Goal: Information Seeking & Learning: Learn about a topic

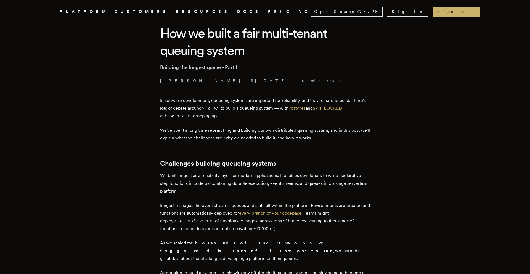
scroll to position [146, 0]
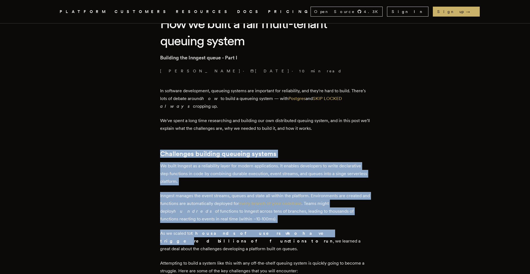
drag, startPoint x: 157, startPoint y: 151, endPoint x: 264, endPoint y: 225, distance: 130.0
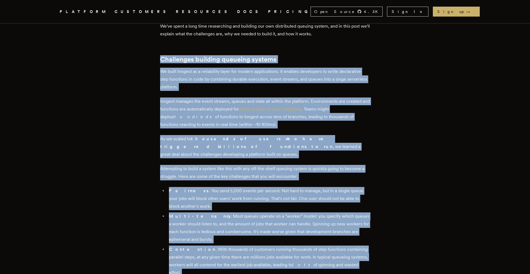
drag, startPoint x: 159, startPoint y: 157, endPoint x: 258, endPoint y: 272, distance: 151.6
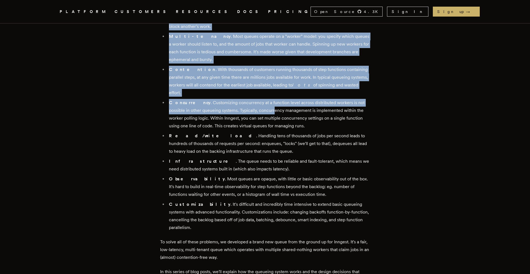
scroll to position [430, 0]
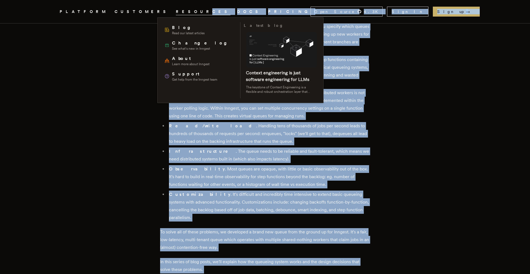
drag, startPoint x: 253, startPoint y: 257, endPoint x: 173, endPoint y: 17, distance: 252.7
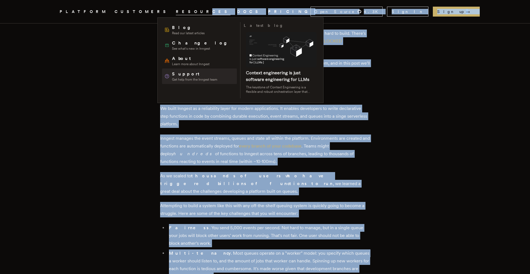
scroll to position [194, 0]
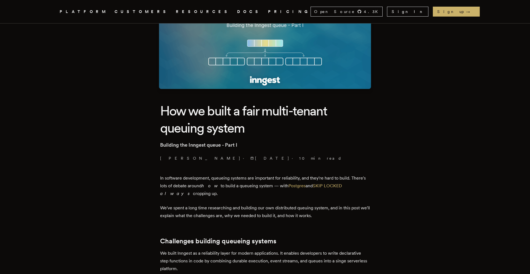
scroll to position [59, 0]
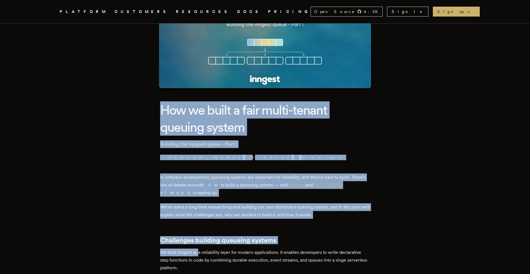
drag, startPoint x: 155, startPoint y: 113, endPoint x: 202, endPoint y: 252, distance: 146.6
click at [202, 252] on p "We built Inngest as a reliability layer for modern applications. It enables dev…" at bounding box center [265, 260] width 210 height 23
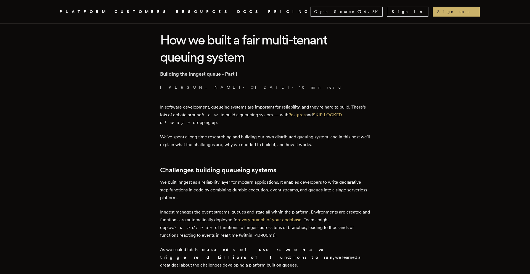
scroll to position [138, 0]
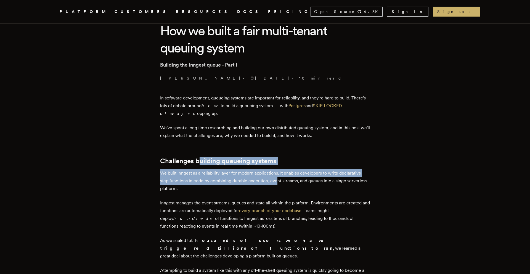
drag, startPoint x: 202, startPoint y: 161, endPoint x: 280, endPoint y: 188, distance: 82.5
drag, startPoint x: 282, startPoint y: 105, endPoint x: 329, endPoint y: 105, distance: 47.0
click at [329, 105] on p "In software development, queueing systems are important for reliability, and th…" at bounding box center [265, 105] width 210 height 23
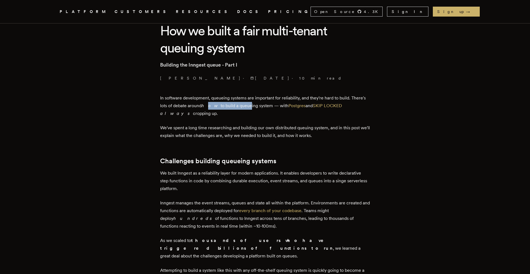
drag, startPoint x: 207, startPoint y: 104, endPoint x: 244, endPoint y: 104, distance: 37.0
click at [244, 104] on p "In software development, queueing systems are important for reliability, and th…" at bounding box center [265, 105] width 210 height 23
drag, startPoint x: 253, startPoint y: 104, endPoint x: 283, endPoint y: 105, distance: 30.1
click at [283, 105] on p "In software development, queueing systems are important for reliability, and th…" at bounding box center [265, 105] width 210 height 23
drag, startPoint x: 176, startPoint y: 104, endPoint x: 184, endPoint y: 104, distance: 8.0
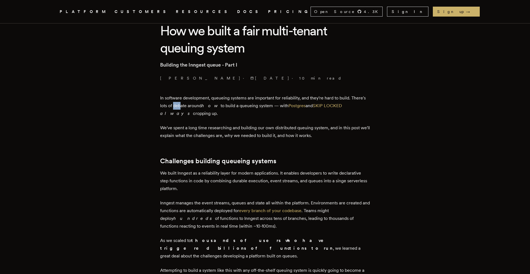
click at [184, 104] on p "In software development, queueing systems are important for reliability, and th…" at bounding box center [265, 105] width 210 height 23
drag, startPoint x: 194, startPoint y: 104, endPoint x: 231, endPoint y: 103, distance: 36.5
click at [231, 103] on p "In software development, queueing systems are important for reliability, and th…" at bounding box center [265, 105] width 210 height 23
click at [241, 104] on p "In software development, queueing systems are important for reliability, and th…" at bounding box center [265, 105] width 210 height 23
click at [325, 107] on link "SKIP LOCKED" at bounding box center [327, 105] width 29 height 5
